Goal: Check status: Check status

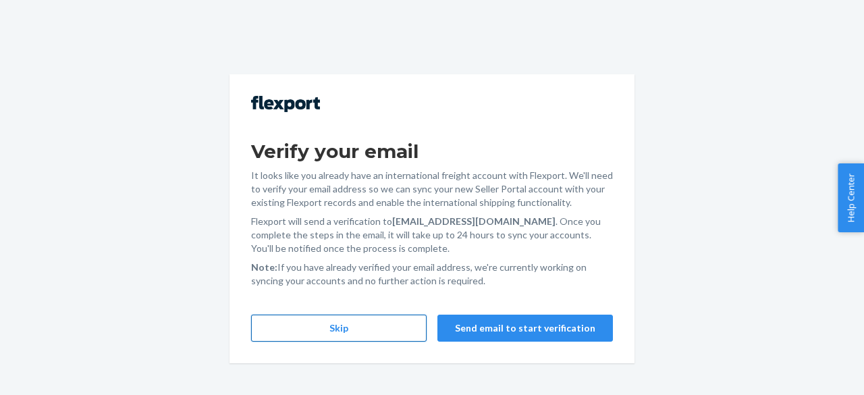
click at [392, 324] on button "Skip" at bounding box center [339, 328] width 176 height 27
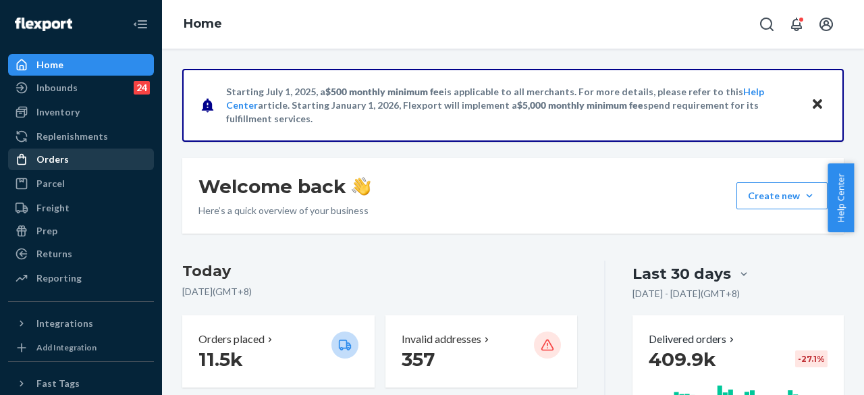
click at [55, 165] on div "Orders" at bounding box center [52, 160] width 32 height 14
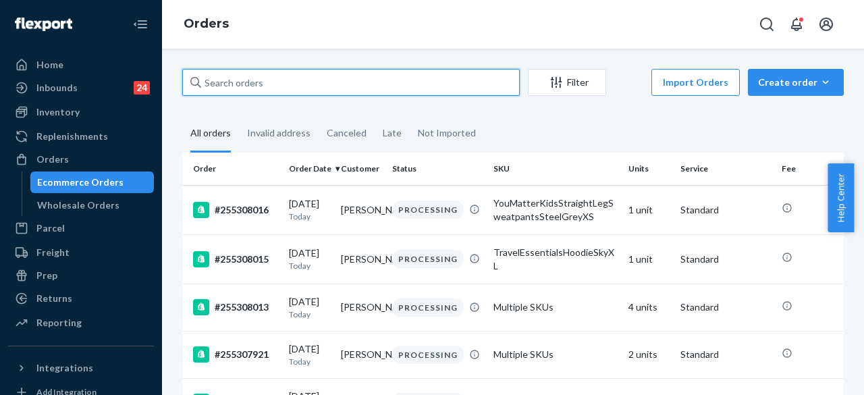
click at [247, 83] on input "text" at bounding box center [351, 82] width 338 height 27
paste input "#25371650"
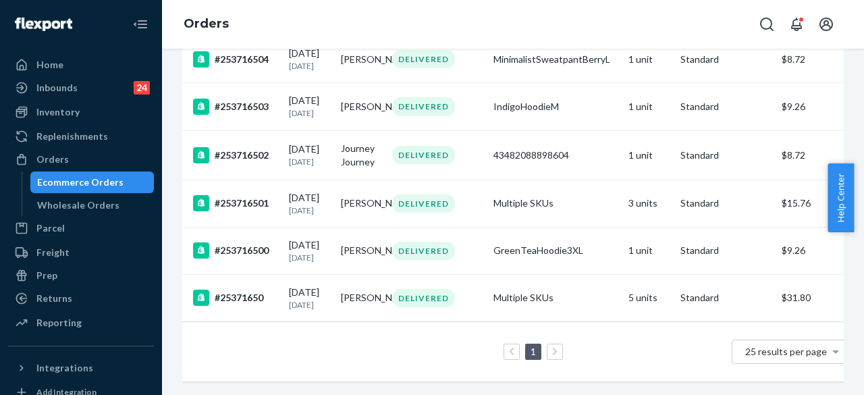
scroll to position [577, 0]
type input "#25371650"
click at [378, 274] on td "[PERSON_NAME]" at bounding box center [362, 297] width 52 height 47
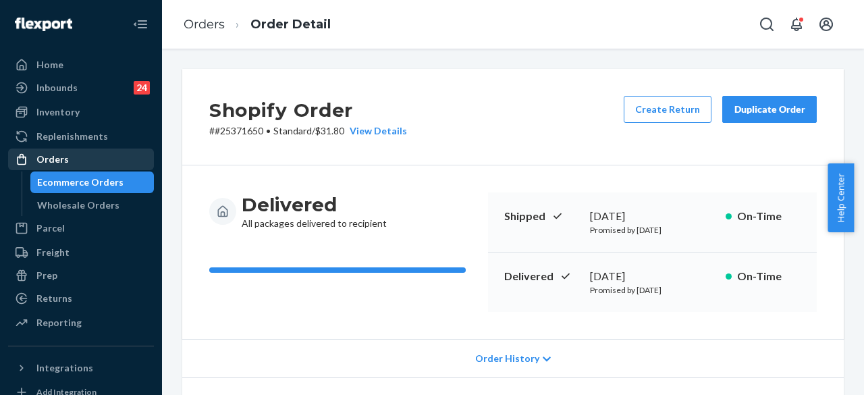
click at [86, 163] on div "Orders" at bounding box center [80, 159] width 143 height 19
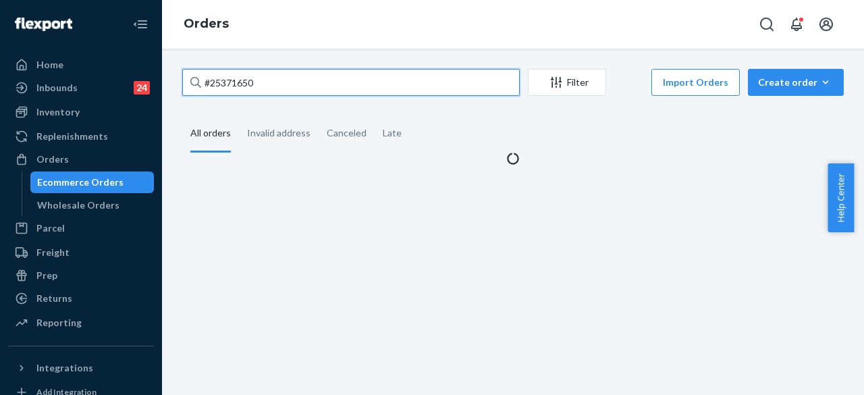
click at [274, 84] on input "#25371650" at bounding box center [351, 82] width 338 height 27
paste input "4452561"
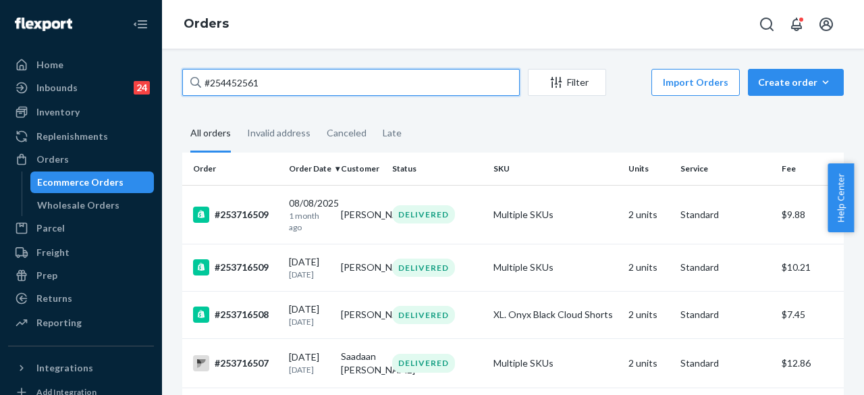
type input "#254452561"
click at [353, 84] on input "#254452561" at bounding box center [351, 82] width 338 height 27
drag, startPoint x: 270, startPoint y: 87, endPoint x: 122, endPoint y: 69, distance: 149.6
click at [122, 69] on div "Home Inbounds 24 Shipping Plans Problems 24 Inventory Products Replenishments O…" at bounding box center [432, 197] width 864 height 395
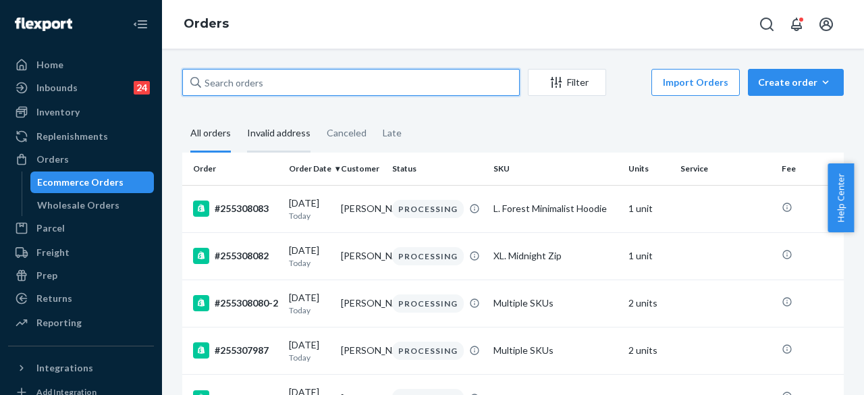
paste input "#254452561"
type input "#254452561"
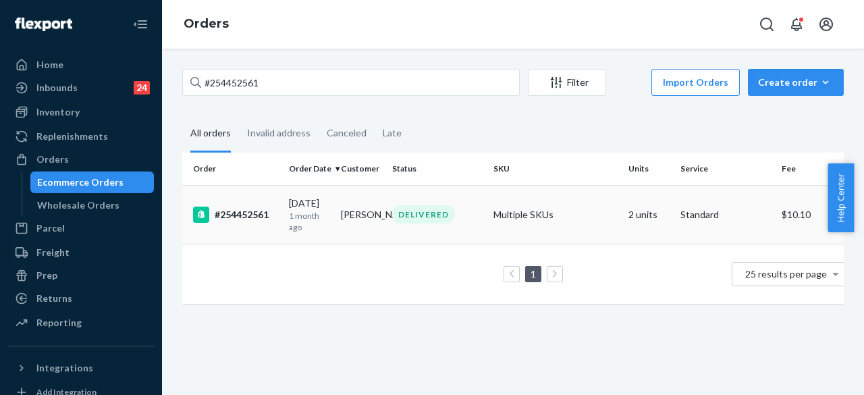
click at [475, 216] on div "DELIVERED" at bounding box center [438, 214] width 96 height 18
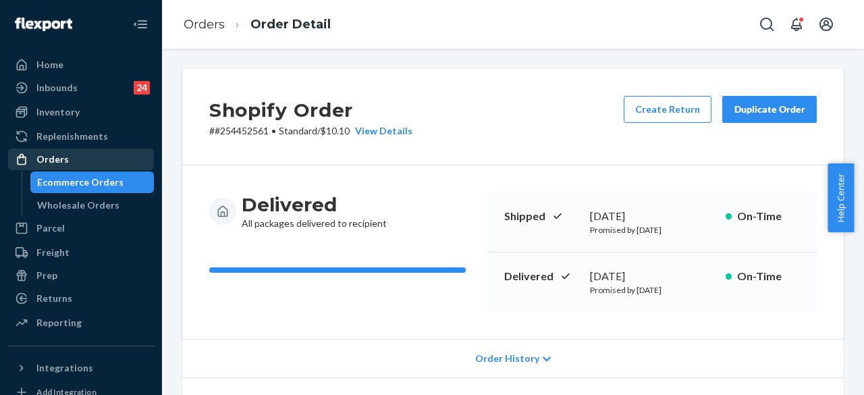
click at [69, 157] on div "Orders" at bounding box center [80, 159] width 143 height 19
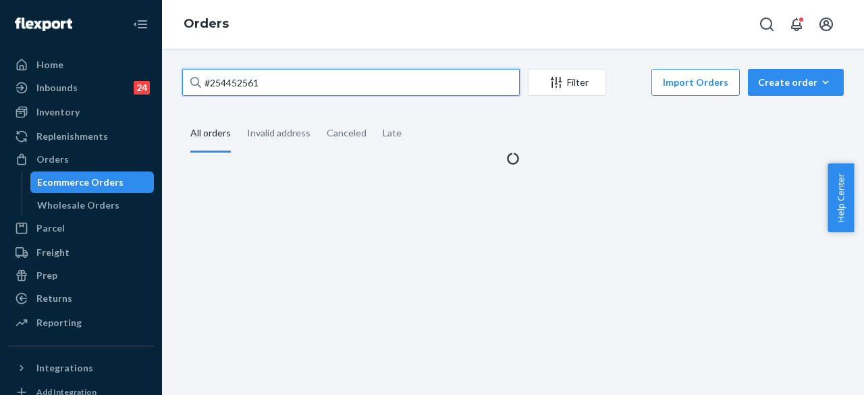
click at [267, 87] on input "#254452561" at bounding box center [351, 82] width 338 height 27
paste input "955623"
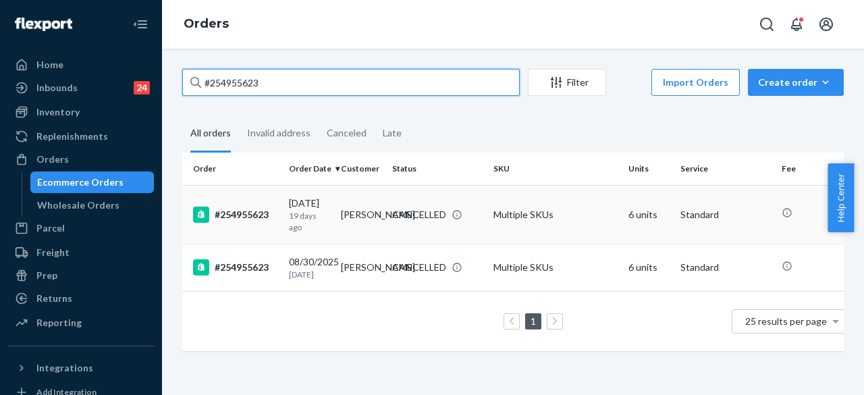
type input "#254955623"
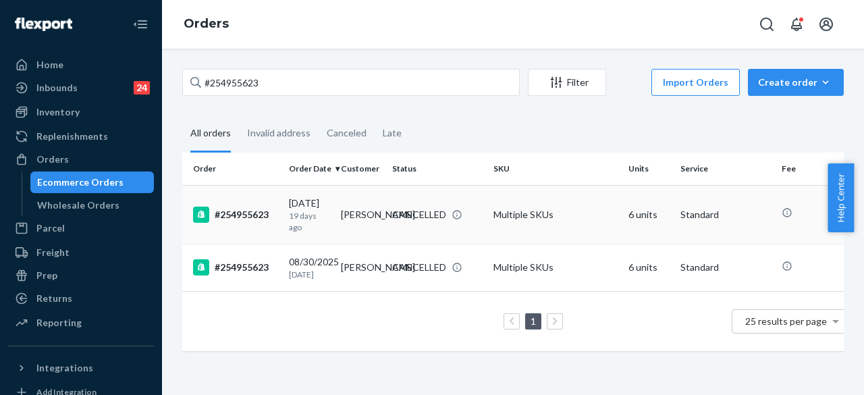
click at [427, 217] on div "CANCELLED" at bounding box center [419, 215] width 54 height 14
